Goal: Submit feedback/report problem: Submit feedback/report problem

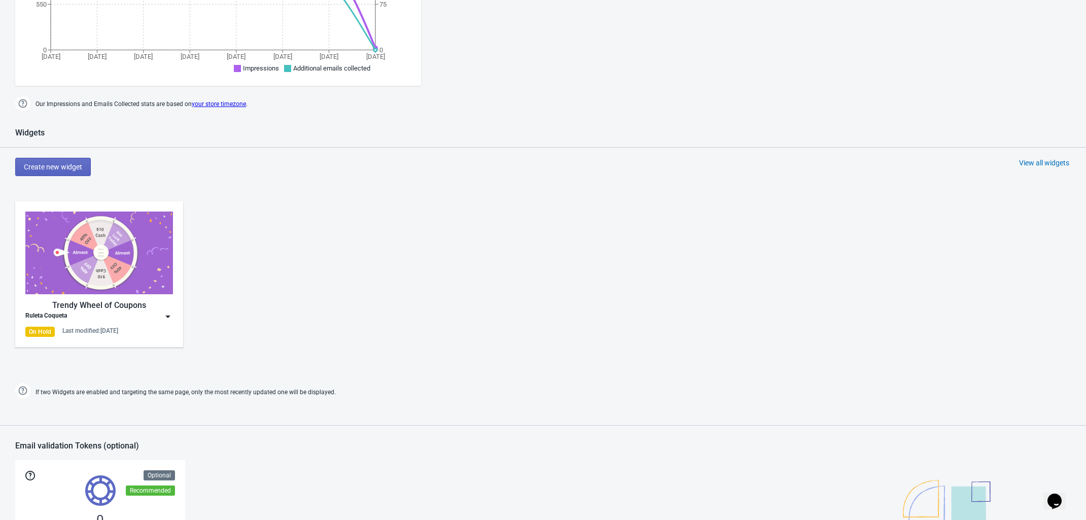
scroll to position [444, 0]
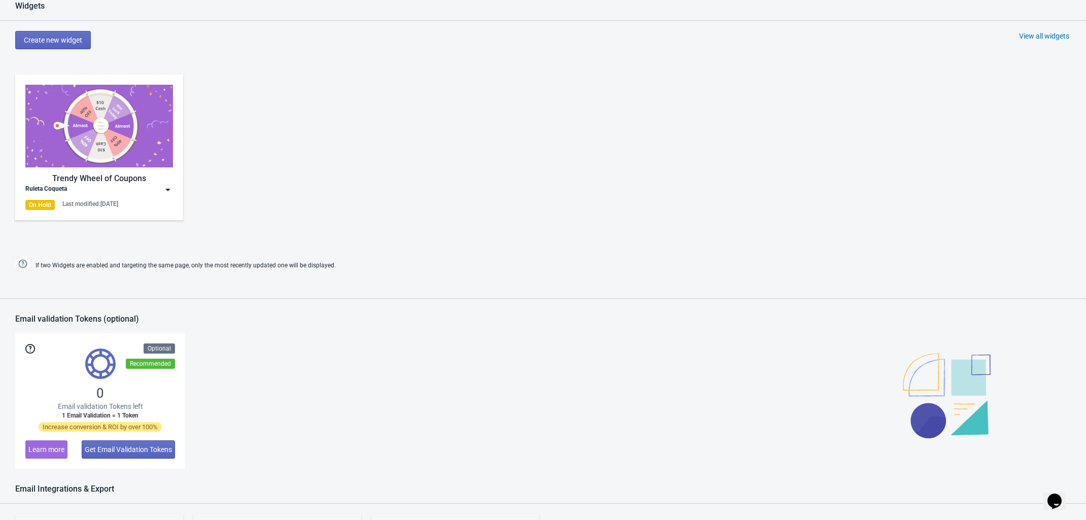
click at [1049, 493] on div "Opens Chat This icon Opens the chat window." at bounding box center [1055, 501] width 16 height 16
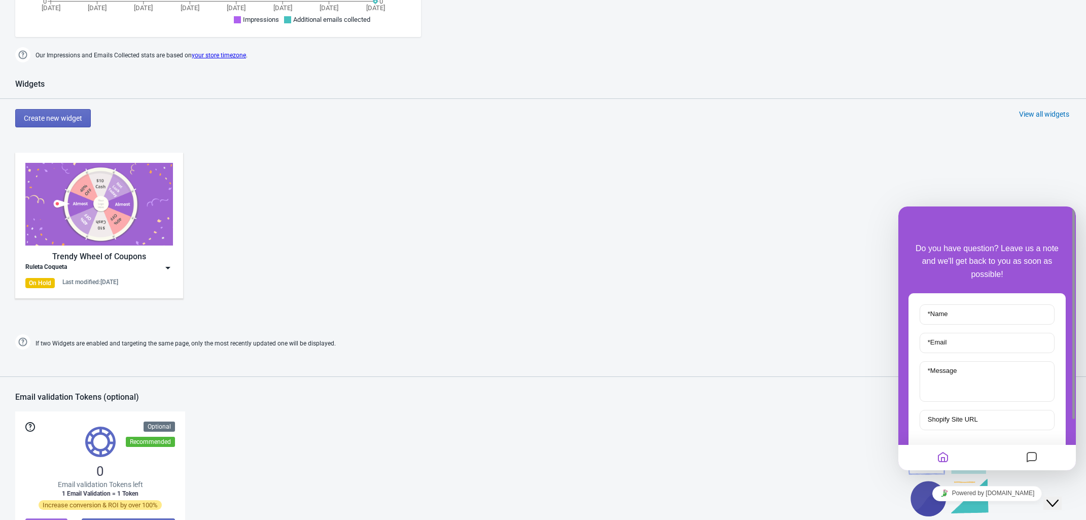
scroll to position [302, 0]
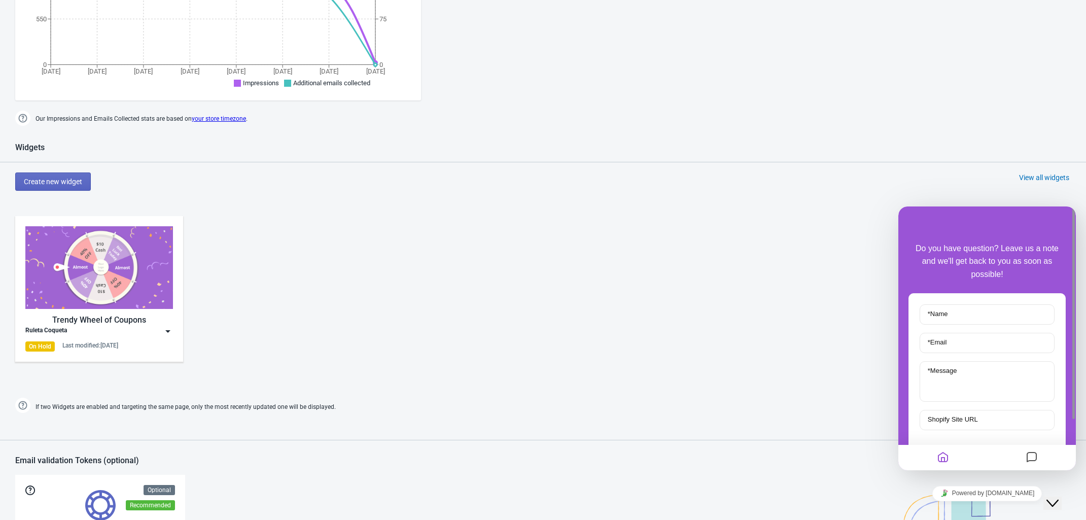
click at [1026, 459] on icon "Messages" at bounding box center [1032, 458] width 12 height 20
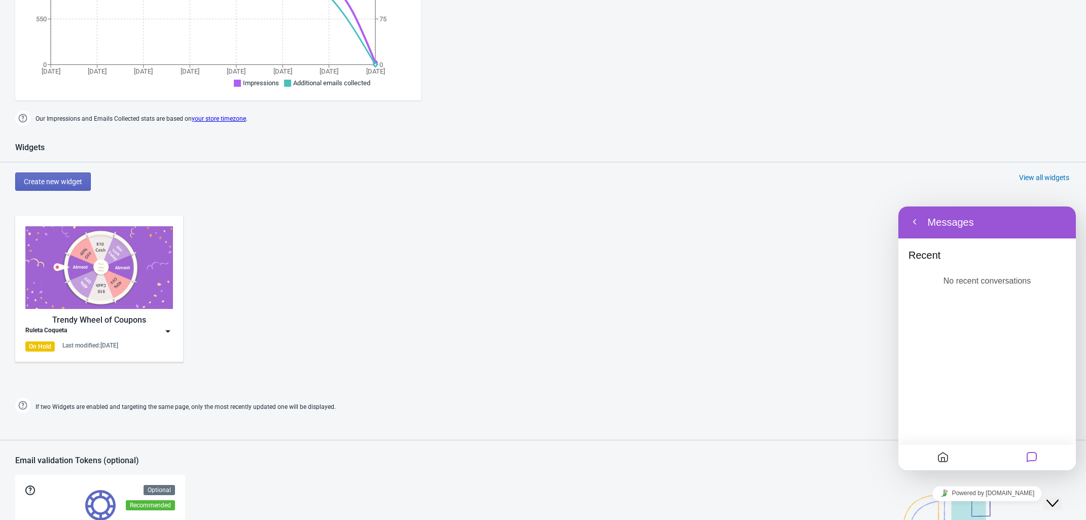
click at [947, 459] on icon "Home" at bounding box center [943, 458] width 12 height 20
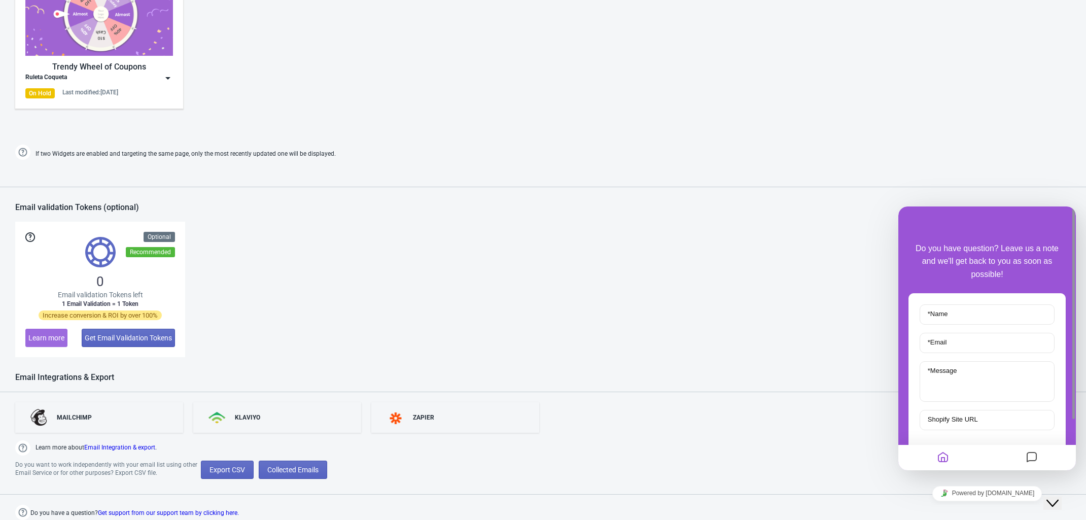
scroll to position [63, 0]
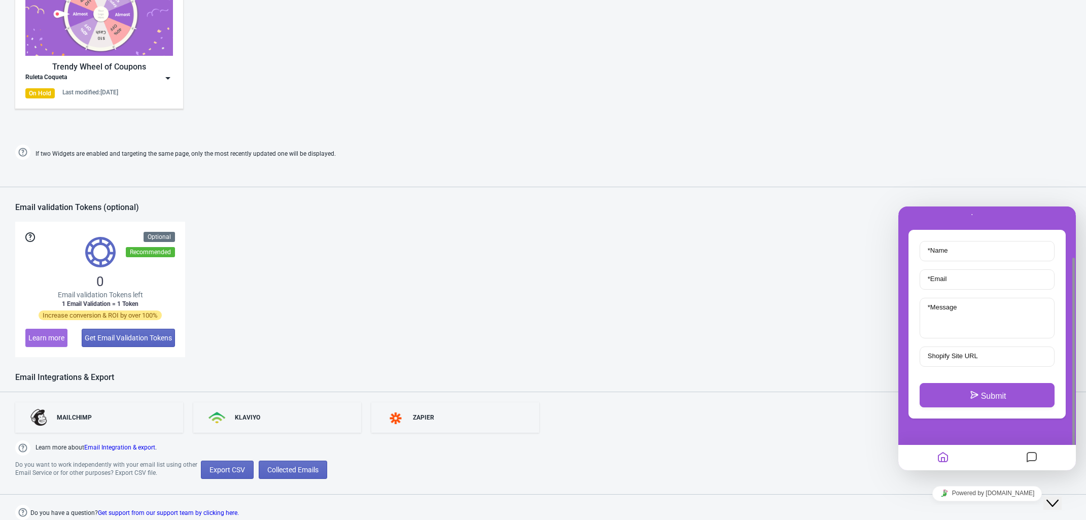
click at [584, 336] on div "0 Email validation Tokens left 1 Email Validation = 1 Token Increase conversion…" at bounding box center [543, 289] width 1056 height 135
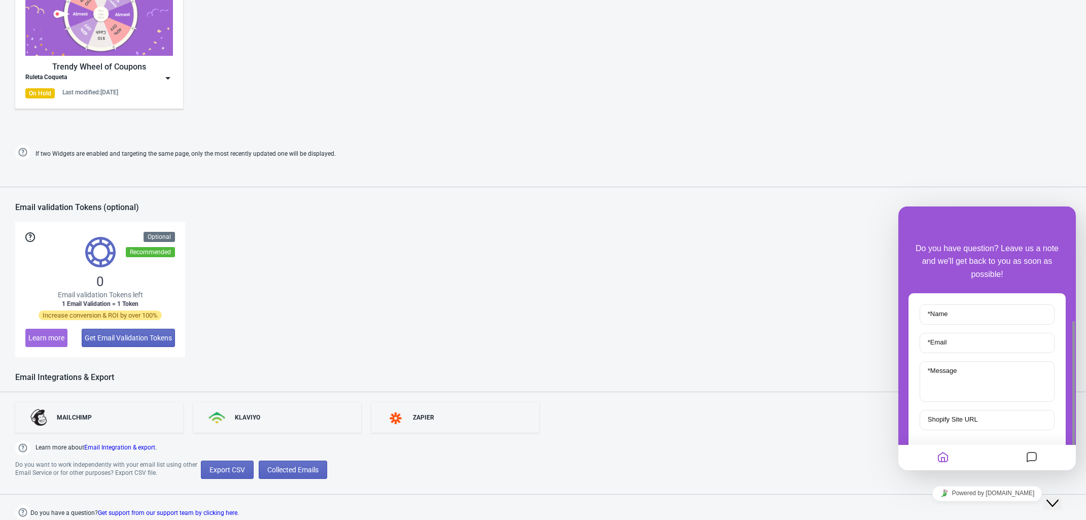
scroll to position [366, 0]
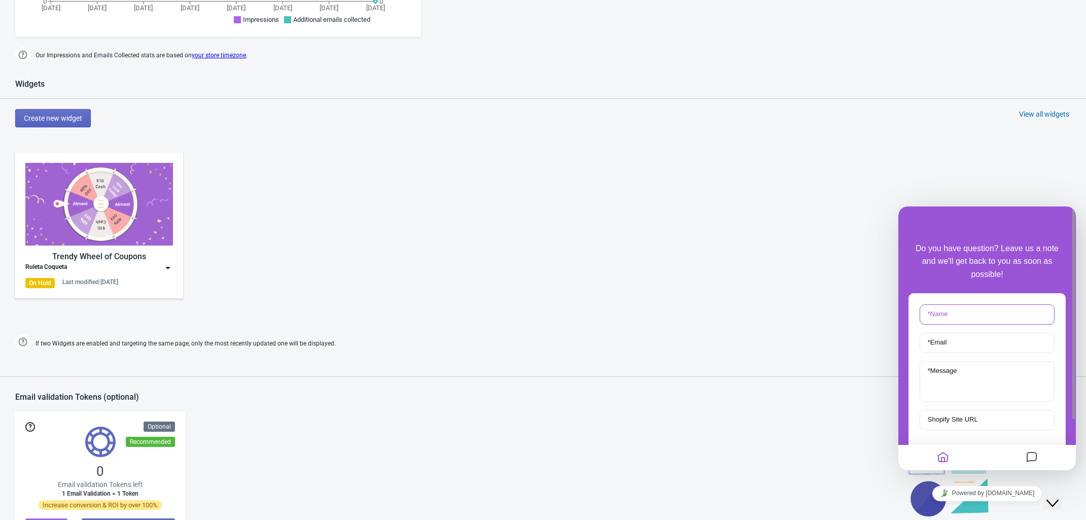
click at [960, 319] on input "* Name" at bounding box center [987, 314] width 135 height 20
type input "[PERSON_NAME]"
click at [981, 346] on input "* Email" at bounding box center [987, 343] width 135 height 20
type input "[DOMAIN_NAME][EMAIL_ADDRESS][DOMAIN_NAME]"
click at [981, 392] on textarea "* Message" at bounding box center [987, 381] width 135 height 41
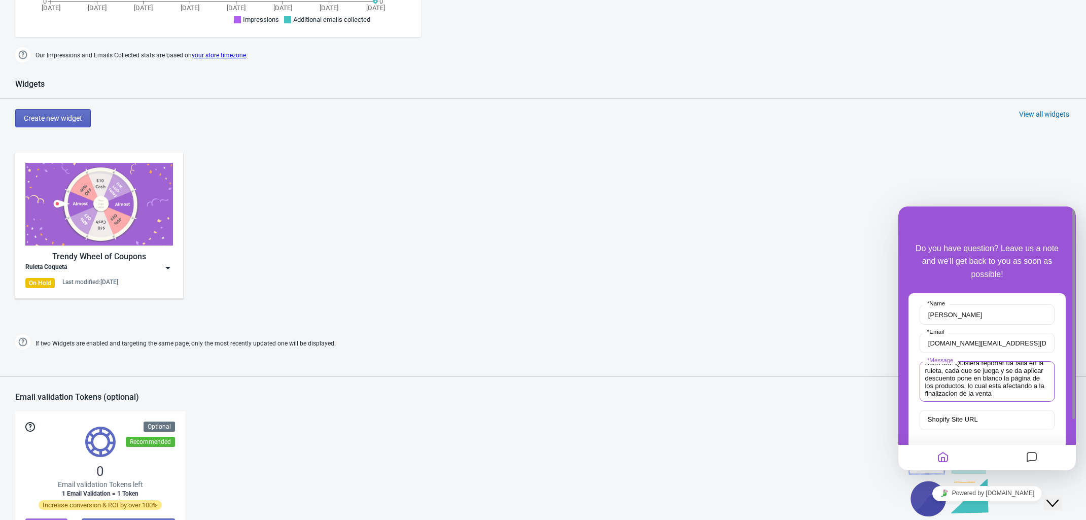
scroll to position [5, 0]
click at [986, 390] on textarea "Buen día. Quisiera reportar ua falla en la ruleta, cada que se juega y se da ap…" at bounding box center [987, 381] width 135 height 41
click at [899, 207] on lt-span "finalizaci ó n" at bounding box center [899, 207] width 0 height 0
click at [1027, 386] on textarea "Buen día. Quisiera reportar ua falla en la ruleta, cada que se juega y se da ap…" at bounding box center [987, 381] width 135 height 41
click at [899, 207] on lt-span "est á" at bounding box center [899, 207] width 0 height 0
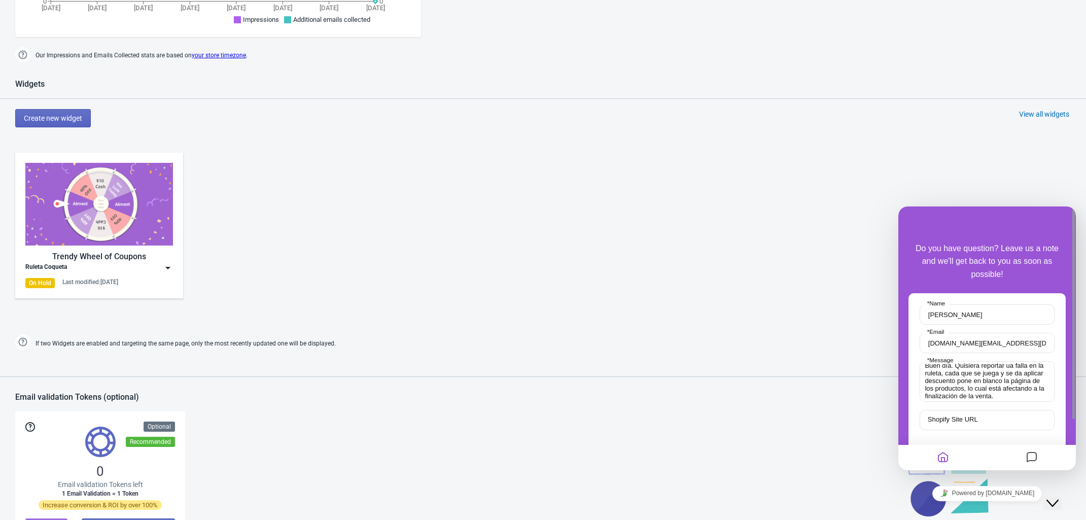
click at [792, 329] on div "Widgets Create new widget View all widgets Trendy Wheel of Coupons Ruleta Coque…" at bounding box center [543, 215] width 1086 height 273
click at [1012, 367] on textarea "Buen día. Quisiera reportar ua falla en la ruleta, cada que se juega y se da ap…" at bounding box center [987, 381] width 135 height 41
click at [1020, 391] on textarea "Buen día. Quisiera reportar una falla en la ruleta, cada que se juega y se da a…" at bounding box center [987, 381] width 135 height 41
click at [998, 394] on textarea "Buen día. Quisiera reportar una falla en la ruleta, cada que se juega y se da a…" at bounding box center [987, 381] width 135 height 41
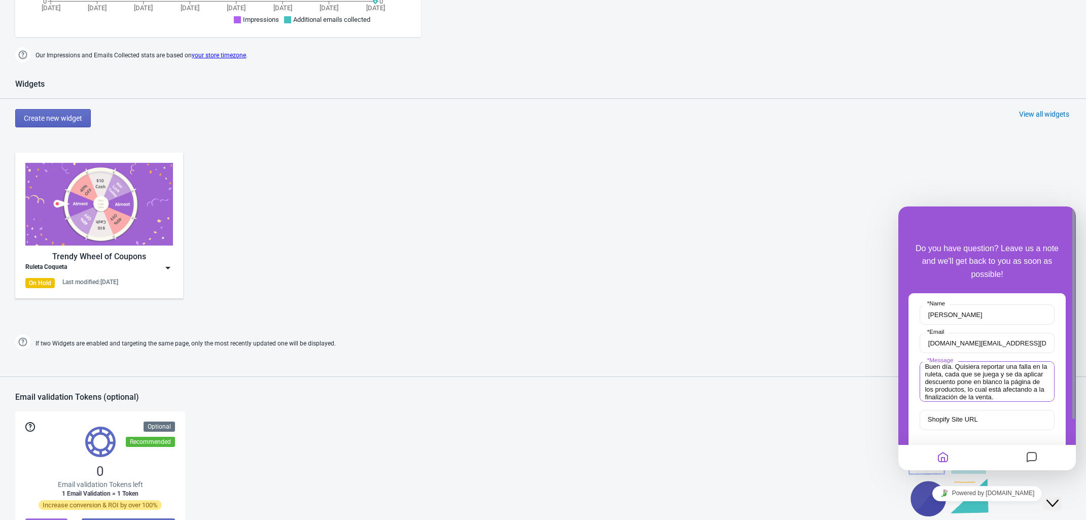
type textarea "Buen día. Quisiera reportar una falla en la ruleta, cada que se juega y se da a…"
click at [988, 415] on input "Shopify Site URL" at bounding box center [987, 420] width 135 height 20
click at [981, 418] on input "Shopify Site URL" at bounding box center [987, 420] width 135 height 20
paste input "[URL][DOMAIN_NAME]"
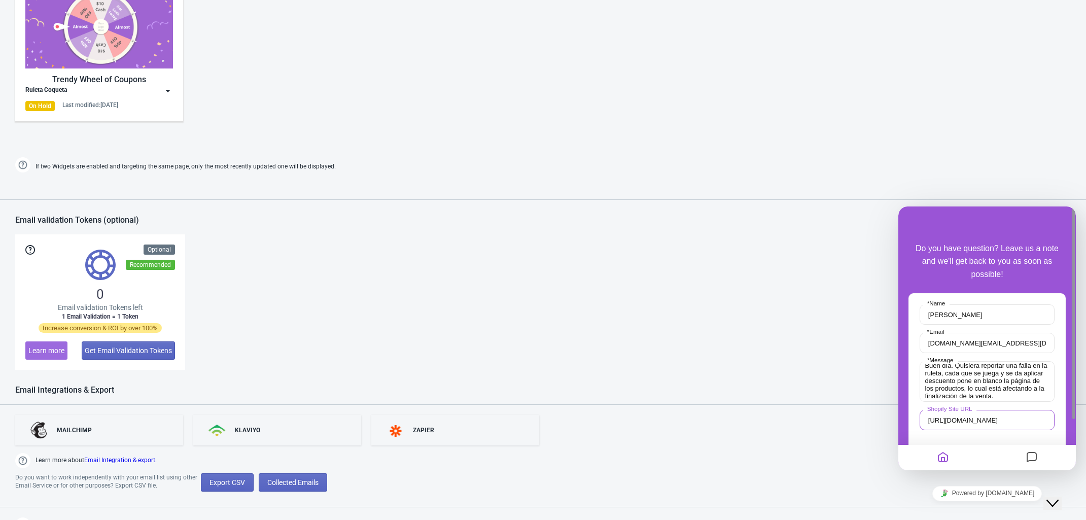
scroll to position [63, 0]
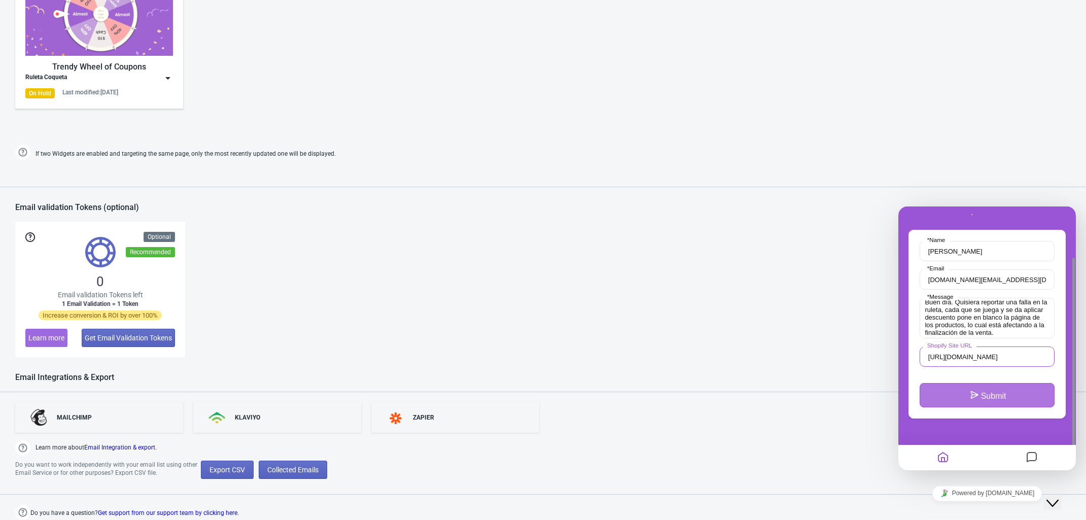
type input "[URL][DOMAIN_NAME]"
click at [1004, 398] on button "Submit" at bounding box center [987, 395] width 135 height 24
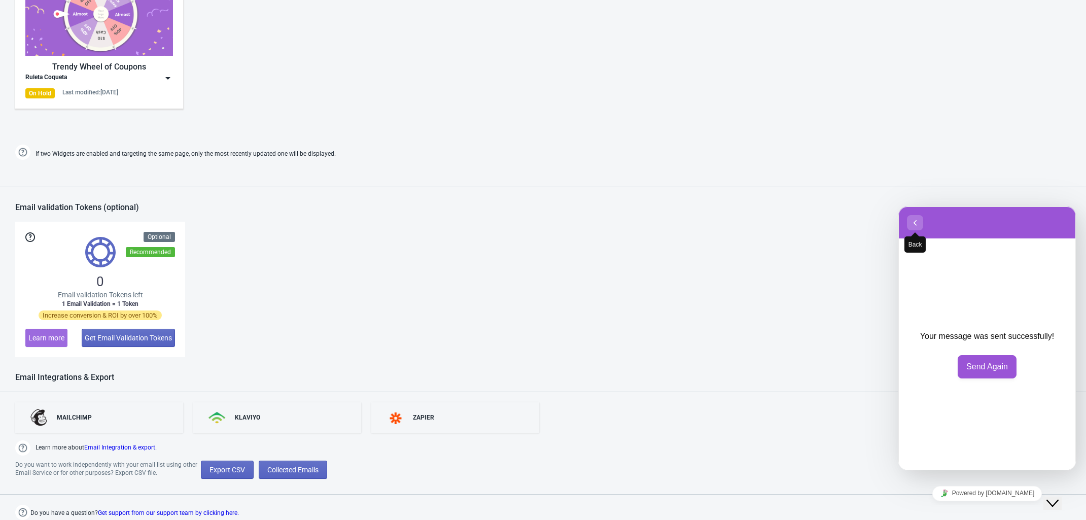
click at [916, 225] on icon "button" at bounding box center [915, 223] width 9 height 12
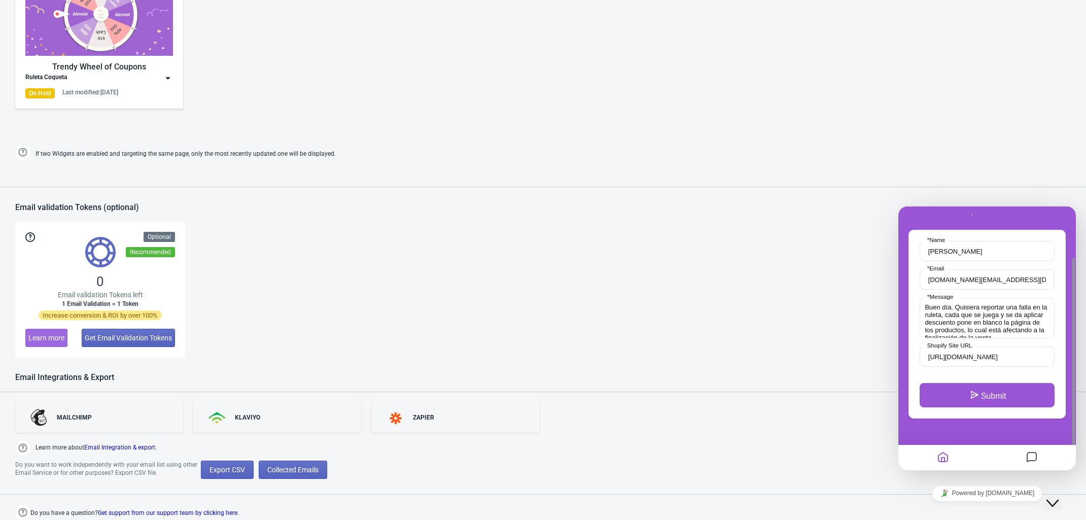
click at [1026, 453] on icon "Messages" at bounding box center [1032, 458] width 12 height 20
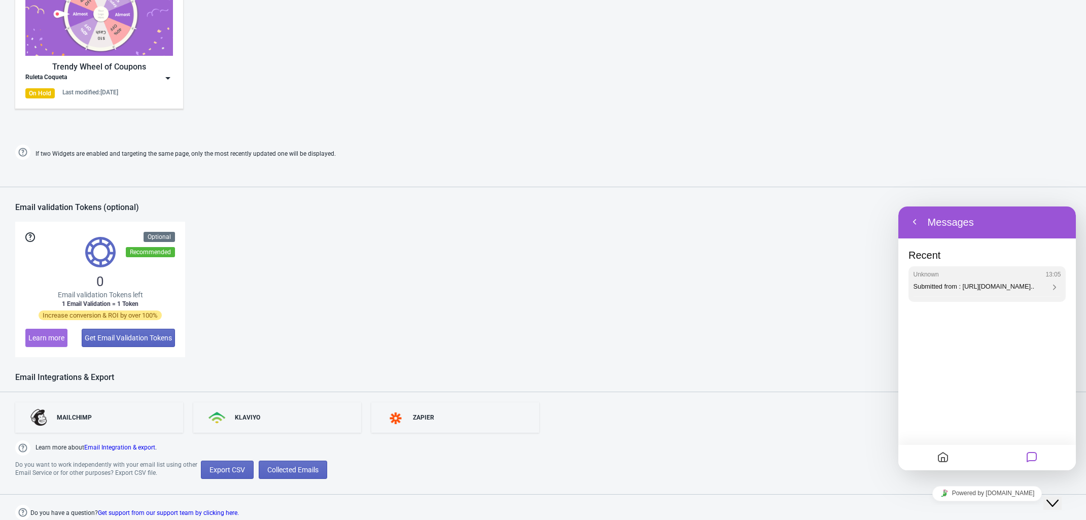
click at [1023, 448] on button "Messages" at bounding box center [1031, 458] width 17 height 20
click at [499, 478] on div "Do you want to work independently with your email list using other Email Servic…" at bounding box center [543, 470] width 1086 height 18
drag, startPoint x: 778, startPoint y: 251, endPoint x: 874, endPoint y: 255, distance: 96.5
click at [778, 252] on div "0 Email validation Tokens left 1 Email Validation = 1 Token Increase conversion…" at bounding box center [543, 289] width 1056 height 135
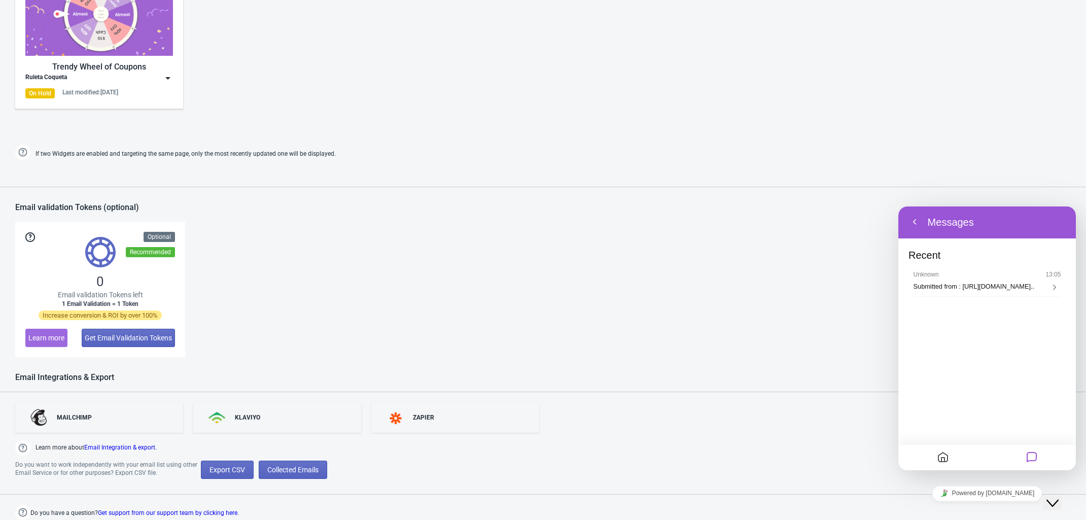
drag, startPoint x: 777, startPoint y: 411, endPoint x: 1095, endPoint y: 491, distance: 327.6
click at [795, 417] on div "MAILCHIMP KLAVIYO ZAPIER" at bounding box center [550, 412] width 1071 height 41
click at [838, 302] on div "0 Email validation Tokens left 1 Email Validation = 1 Token Increase conversion…" at bounding box center [543, 289] width 1056 height 135
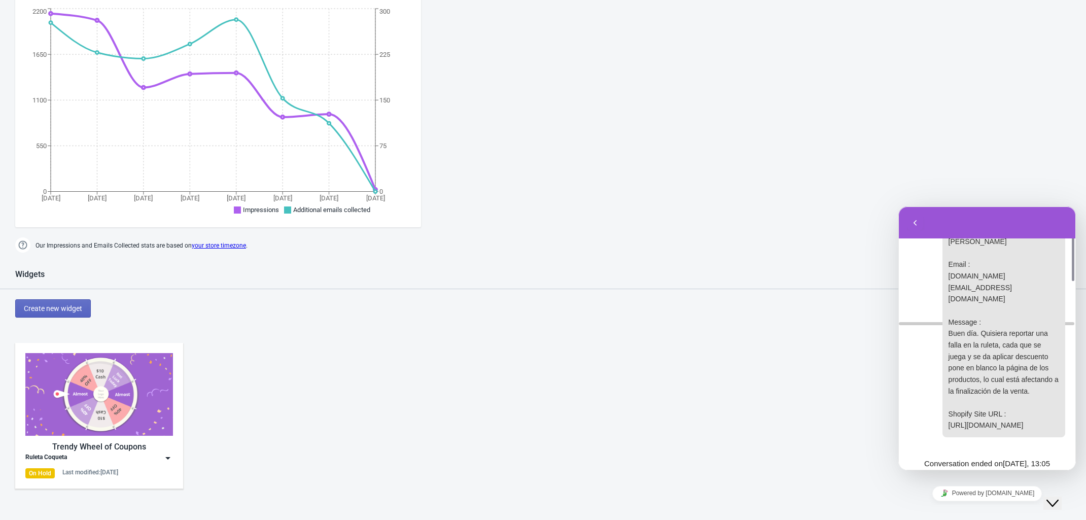
scroll to position [429, 0]
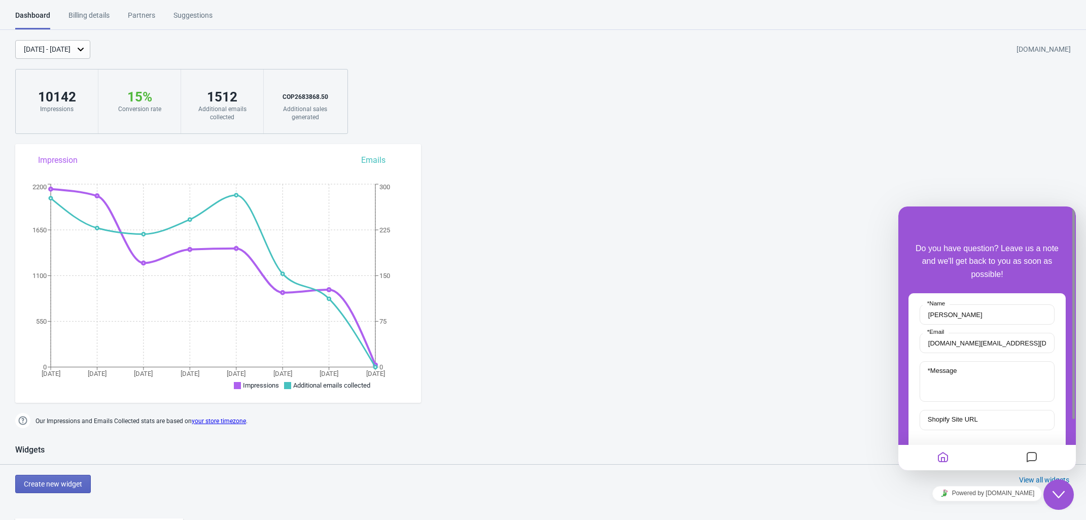
click at [71, 46] on div "[DATE] - [DATE]" at bounding box center [47, 49] width 47 height 11
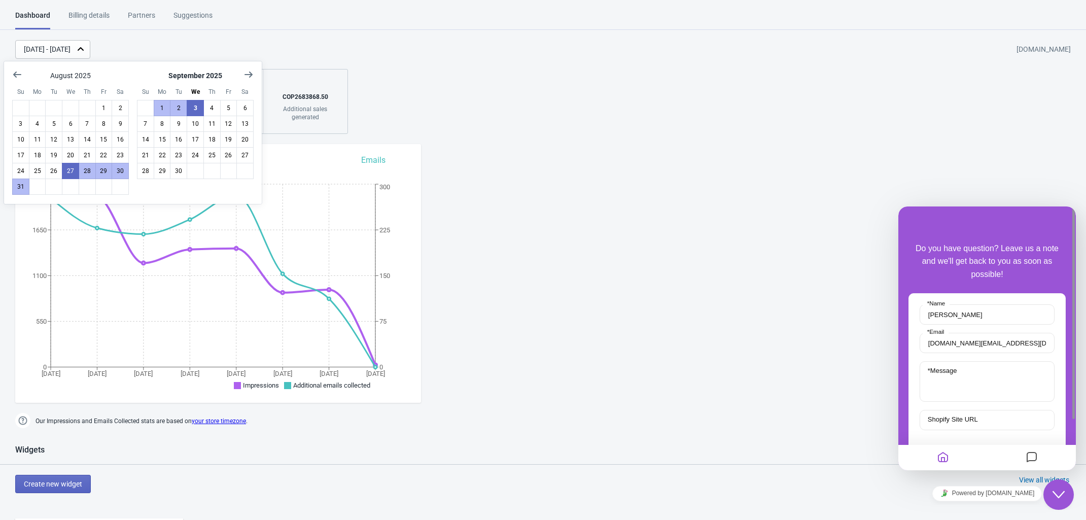
click at [251, 56] on div "Aug 27, 2025 - Sep 3, 2025 coquetteaccesorios.myshopify.com" at bounding box center [550, 49] width 1071 height 19
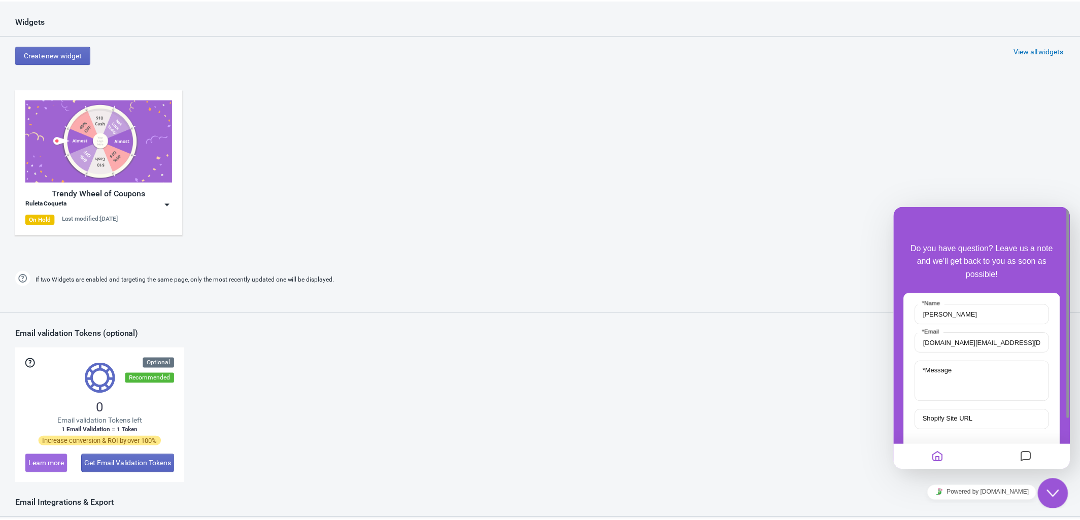
scroll to position [366, 0]
